Goal: Task Accomplishment & Management: Manage account settings

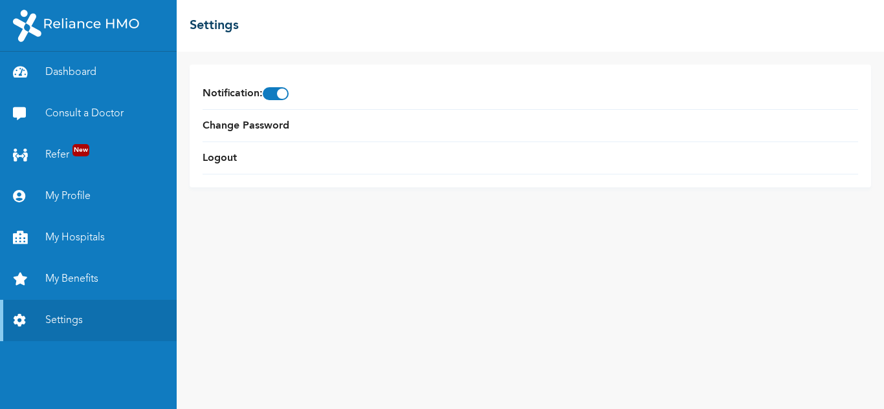
click at [67, 195] on link "My Profile" at bounding box center [88, 196] width 177 height 41
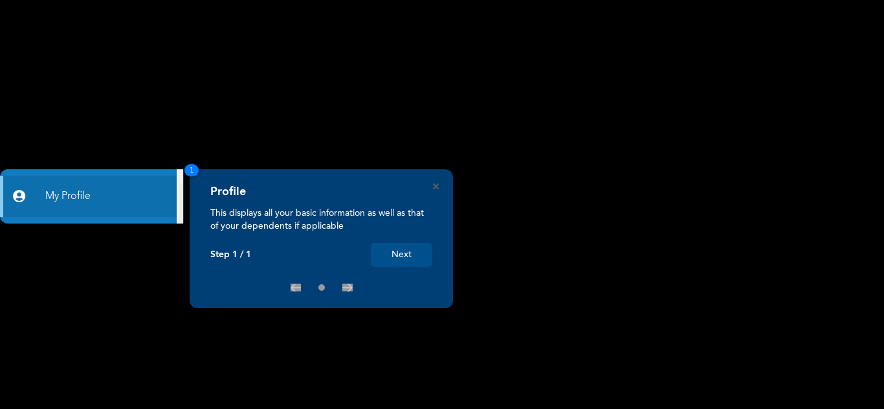
click at [435, 188] on icon "Close" at bounding box center [436, 187] width 6 height 6
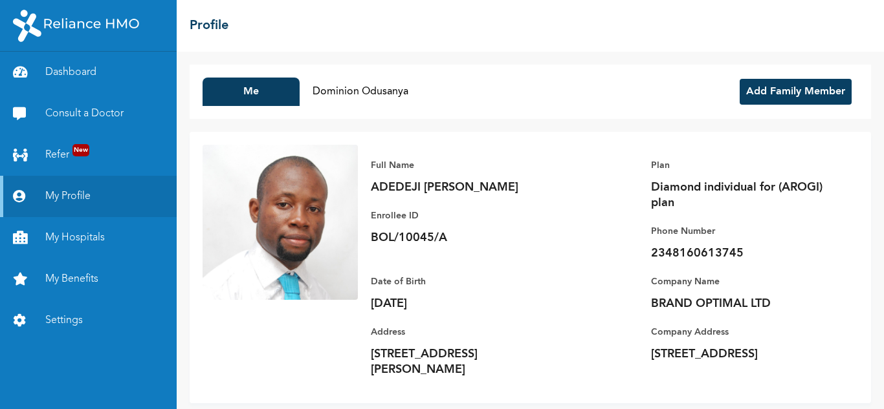
click at [757, 94] on button "Add Family Member" at bounding box center [795, 92] width 112 height 26
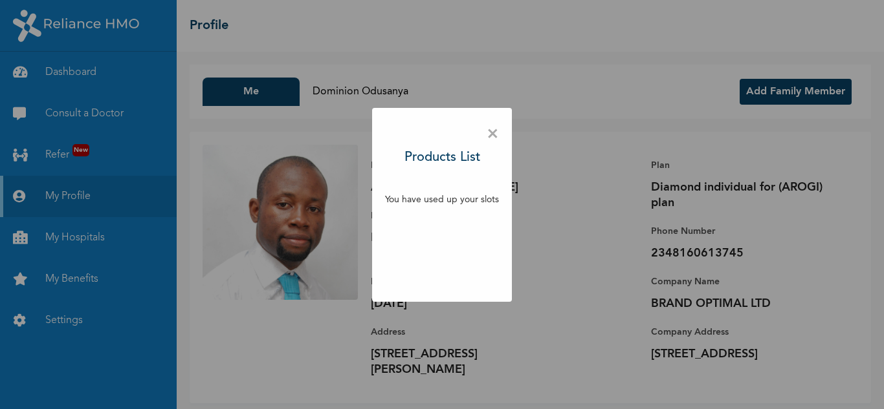
click at [491, 133] on span "×" at bounding box center [492, 134] width 12 height 27
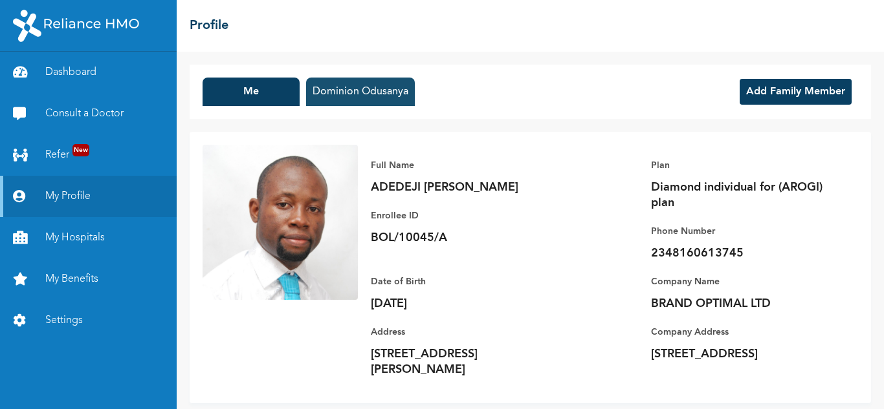
click at [352, 89] on button "Dominion Odusanya" at bounding box center [360, 92] width 109 height 28
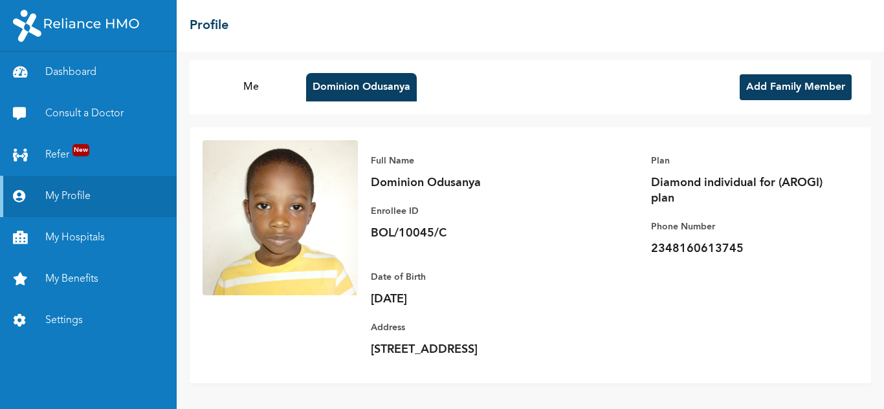
scroll to position [20, 0]
click at [299, 233] on img at bounding box center [279, 217] width 155 height 155
drag, startPoint x: 384, startPoint y: 217, endPoint x: 453, endPoint y: 219, distance: 68.6
click at [453, 226] on p "BOL/10045/C" at bounding box center [461, 234] width 181 height 16
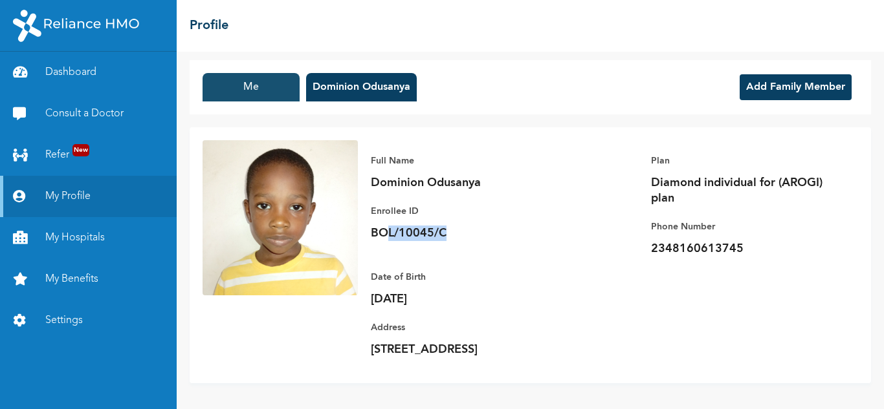
click at [238, 73] on button "Me" at bounding box center [250, 87] width 97 height 28
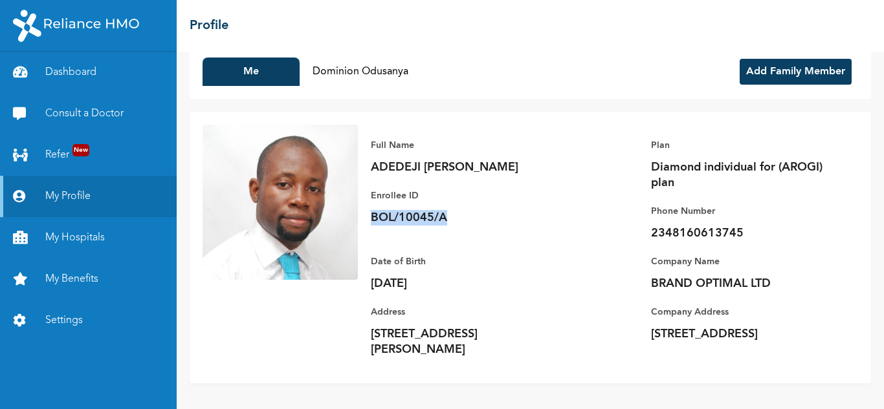
drag, startPoint x: 371, startPoint y: 229, endPoint x: 454, endPoint y: 230, distance: 82.8
click at [454, 226] on p "BOL/10045/A" at bounding box center [461, 218] width 181 height 16
copy p "BOL/10045/A"
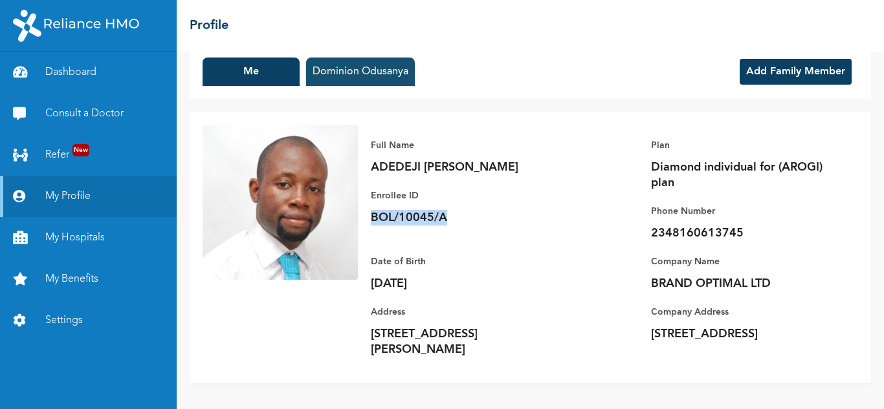
click at [358, 74] on button "Dominion Odusanya" at bounding box center [360, 72] width 109 height 28
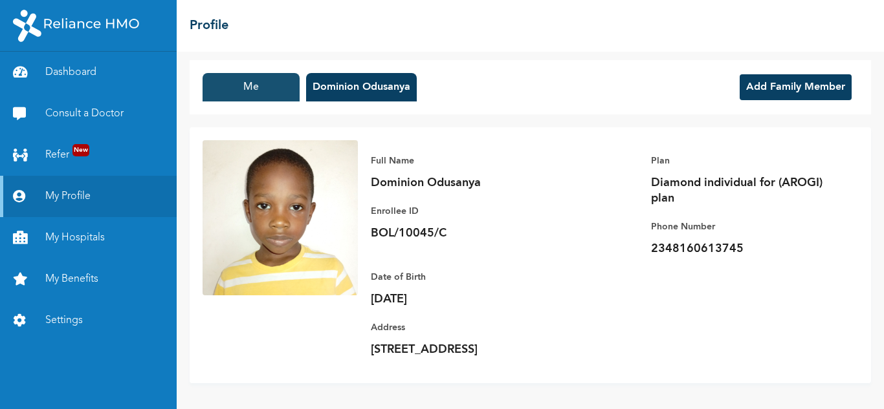
click at [237, 74] on button "Me" at bounding box center [250, 87] width 97 height 28
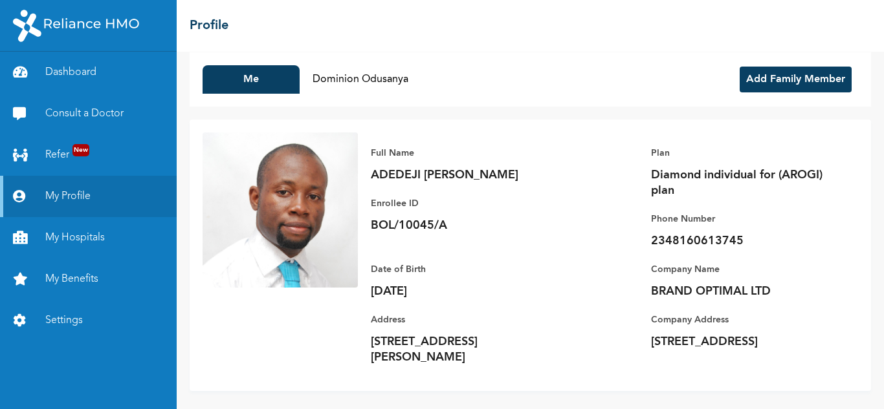
scroll to position [0, 0]
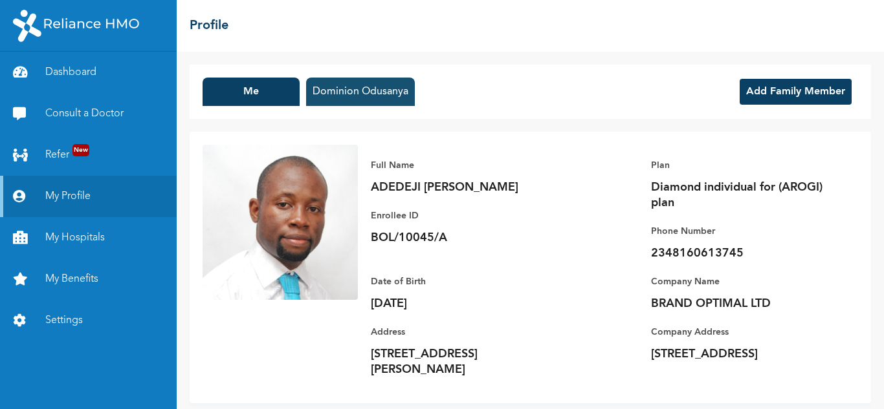
click at [354, 89] on button "Dominion Odusanya" at bounding box center [360, 92] width 109 height 28
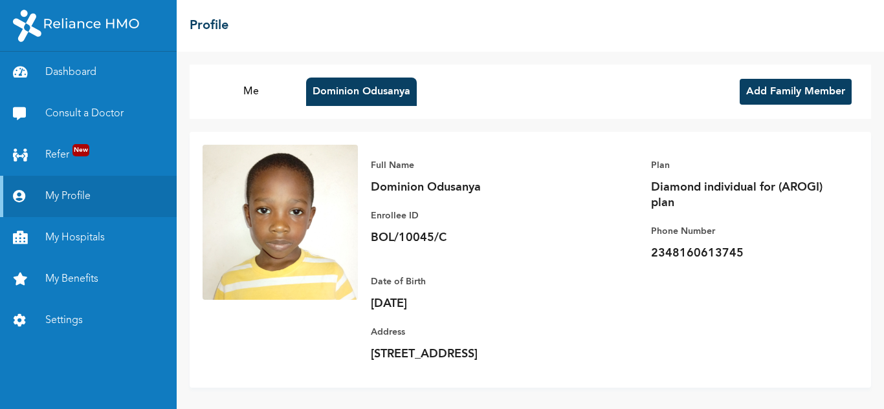
click at [748, 87] on button "Add Family Member" at bounding box center [795, 92] width 112 height 26
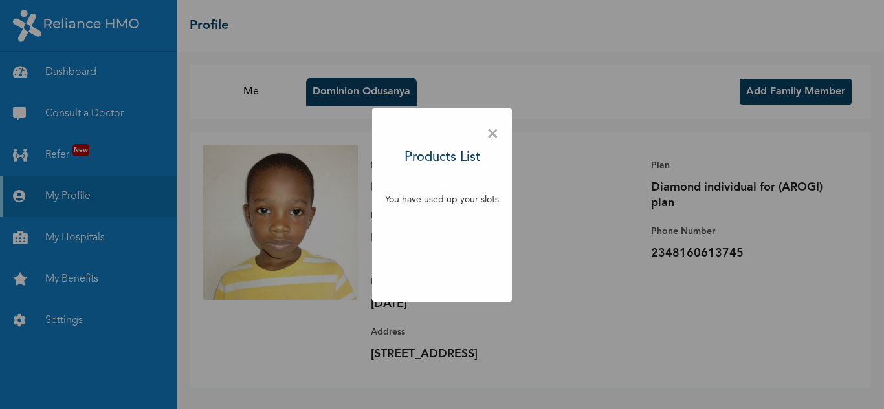
drag, startPoint x: 462, startPoint y: 189, endPoint x: 459, endPoint y: 195, distance: 6.7
click at [461, 190] on div "× Products List You have used up your slots" at bounding box center [442, 205] width 140 height 194
click at [457, 199] on p "You have used up your slots" at bounding box center [442, 200] width 114 height 14
click at [495, 129] on span "×" at bounding box center [492, 134] width 12 height 27
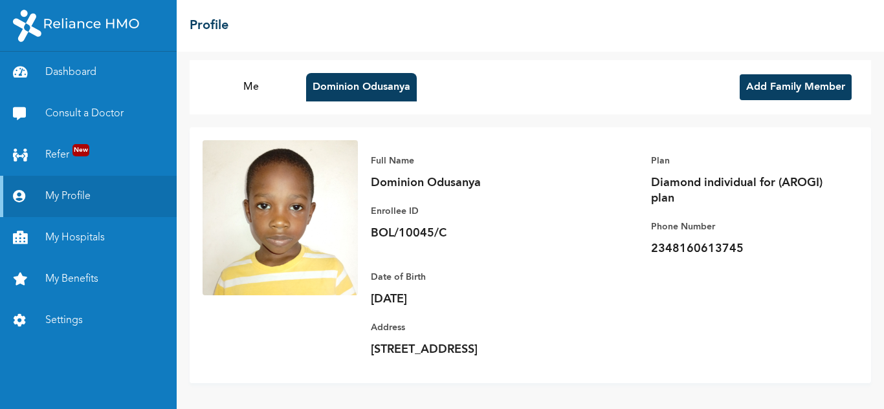
scroll to position [20, 0]
click at [252, 73] on button "Me" at bounding box center [250, 87] width 97 height 28
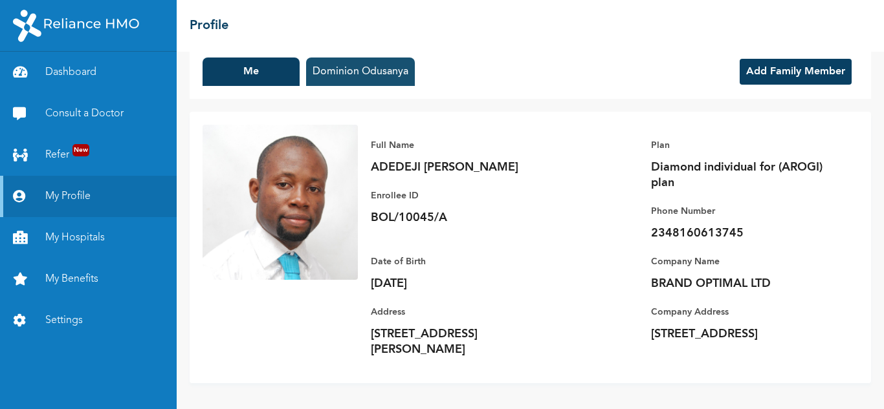
click at [347, 72] on button "Dominion Odusanya" at bounding box center [360, 72] width 109 height 28
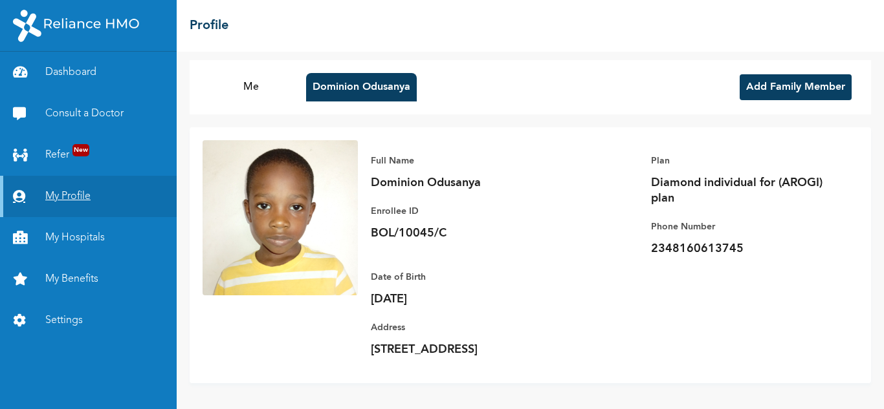
click at [83, 195] on link "My Profile" at bounding box center [88, 196] width 177 height 41
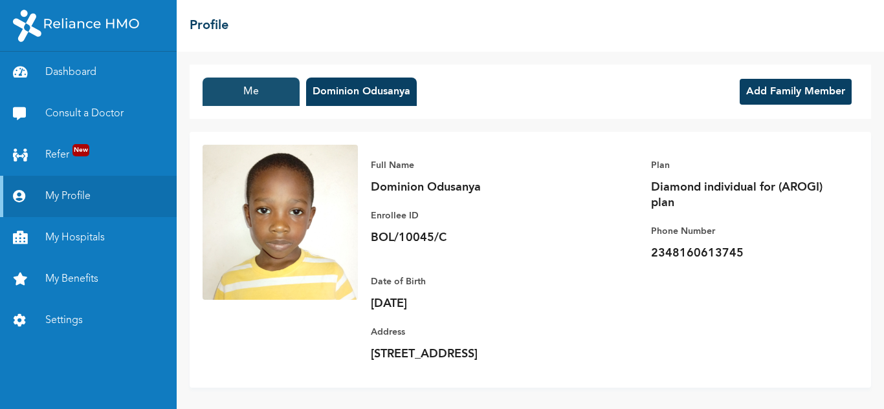
click at [248, 91] on button "Me" at bounding box center [250, 92] width 97 height 28
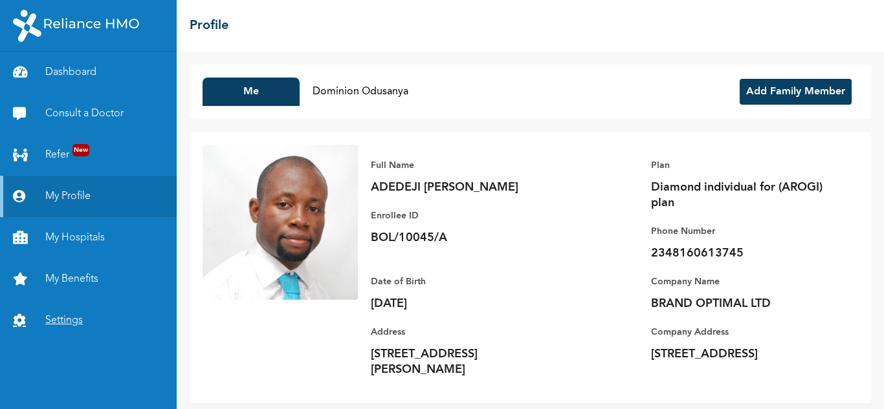
click at [76, 314] on link "Settings" at bounding box center [88, 320] width 177 height 41
